Goal: Browse casually

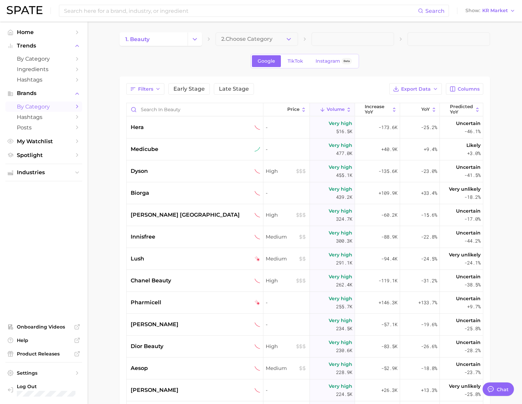
scroll to position [999, 0]
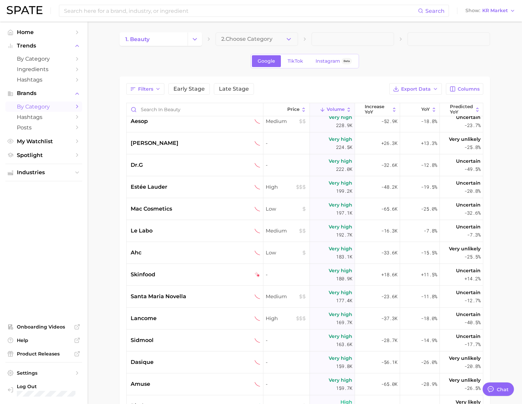
click at [100, 112] on main "1. beauty 2. Choose Category Google TikTok Instagram Beta Filters Early Stage L…" at bounding box center [305, 285] width 435 height 526
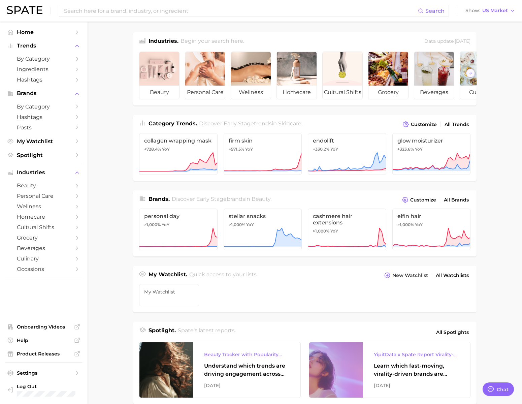
scroll to position [999, 0]
type textarea "x"
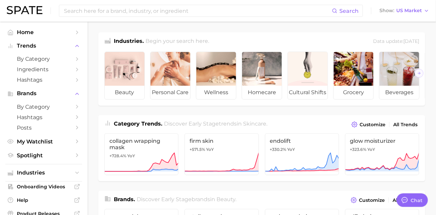
scroll to position [1088, 0]
